Goal: Navigation & Orientation: Find specific page/section

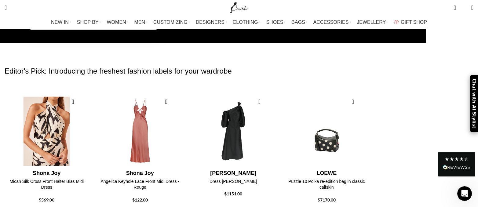
scroll to position [42, 0]
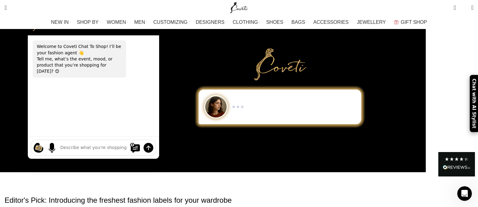
click at [241, 125] on div "Show me a black-and-white dress for an evening gala. I need minimalist men’s sn…" at bounding box center [279, 86] width 186 height 166
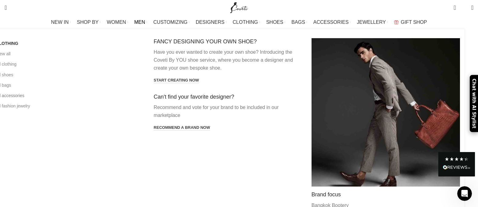
scroll to position [145, 0]
click at [71, 65] on link "All clothing" at bounding box center [70, 64] width 149 height 10
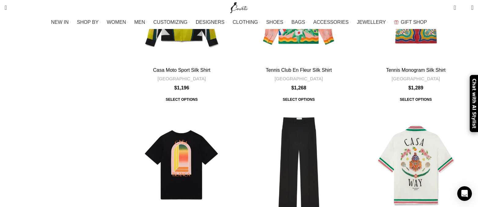
scroll to position [1540, 0]
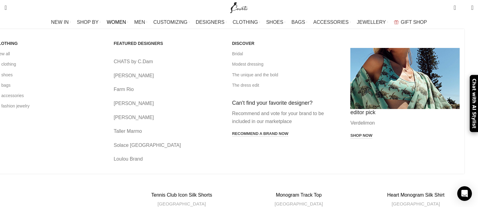
click at [122, 22] on span "WOMEN" at bounding box center [116, 22] width 19 height 6
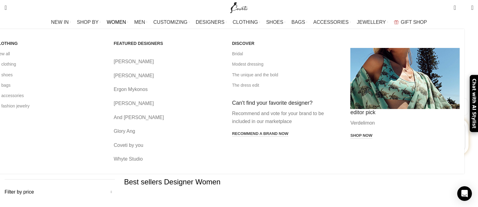
click at [125, 22] on span "WOMEN" at bounding box center [116, 22] width 19 height 6
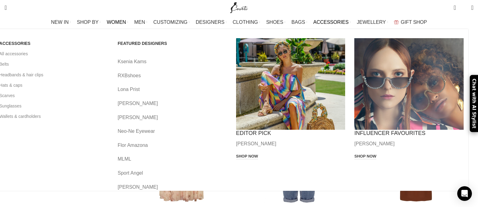
scroll to position [2705, 0]
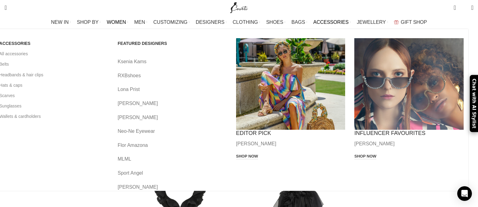
click at [163, 86] on link "Lona Prist" at bounding box center [172, 89] width 109 height 8
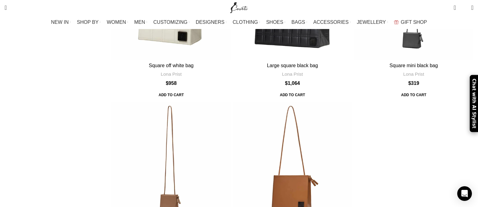
scroll to position [611, 0]
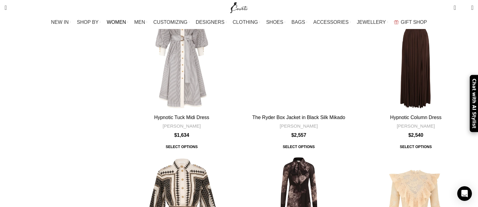
scroll to position [1303, 0]
